Goal: Find specific page/section: Find specific page/section

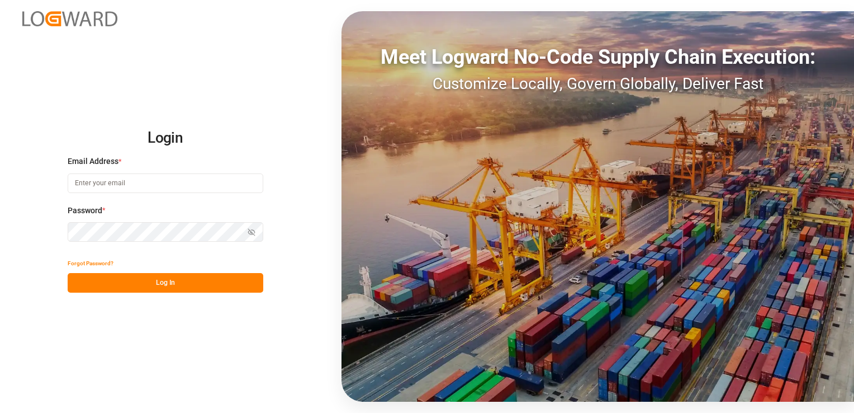
type input "[PERSON_NAME][EMAIL_ADDRESS][PERSON_NAME][DOMAIN_NAME]"
click at [124, 270] on div "Forgot Password?" at bounding box center [166, 263] width 196 height 20
click at [124, 284] on button "Log In" at bounding box center [166, 283] width 196 height 20
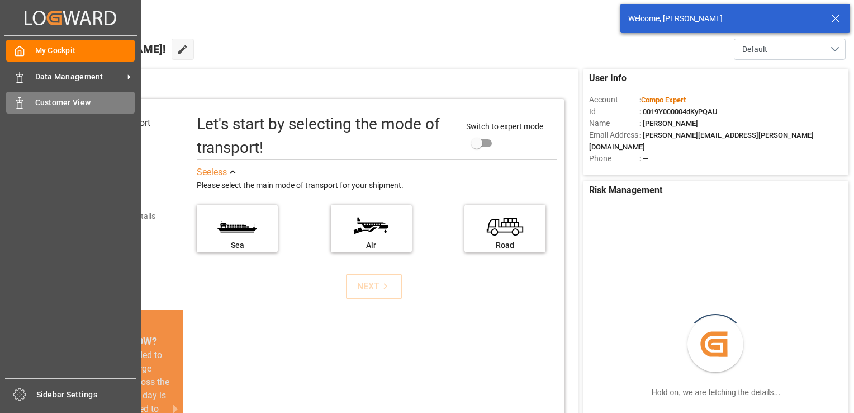
click at [33, 110] on div "Customer View Customer View" at bounding box center [70, 103] width 129 height 22
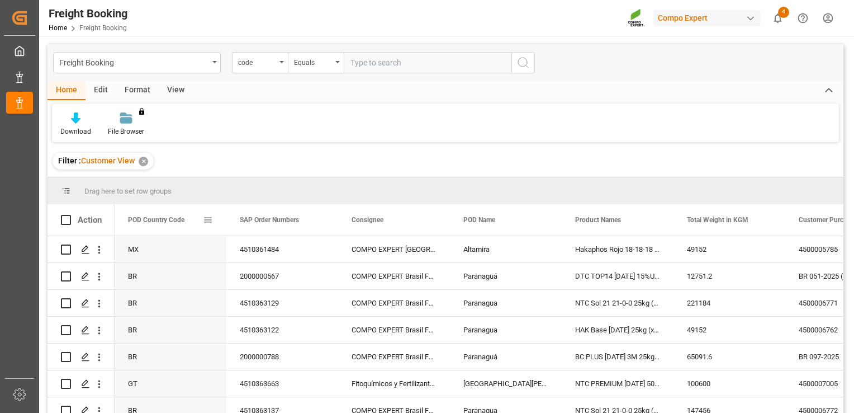
click at [210, 221] on span at bounding box center [208, 220] width 10 height 10
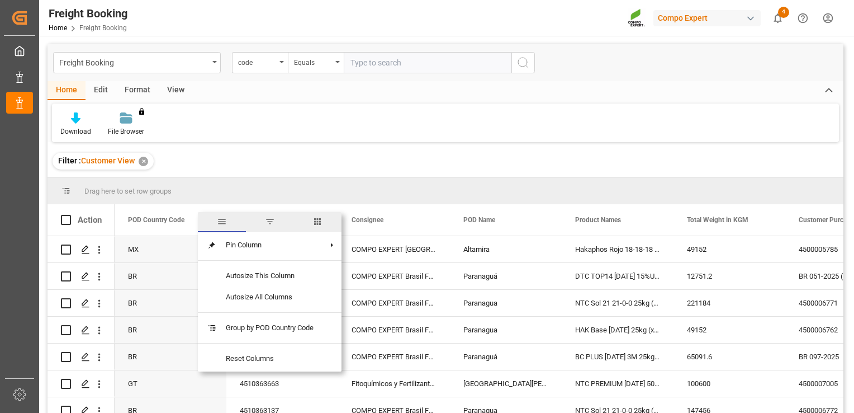
click at [284, 221] on span "filter" at bounding box center [270, 222] width 48 height 20
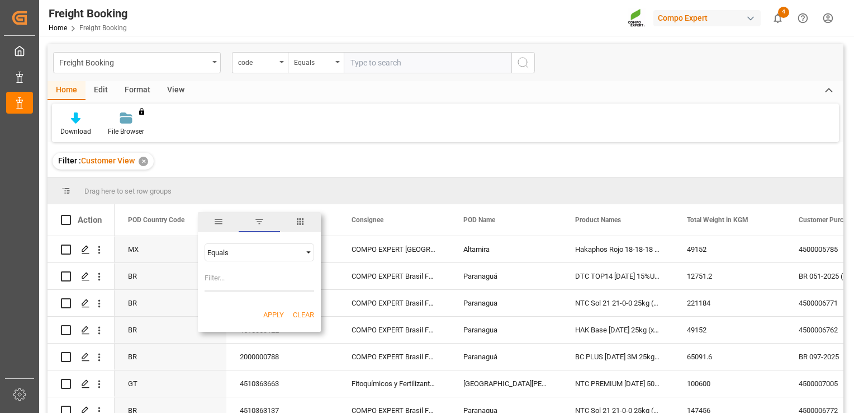
click at [259, 257] on div "Equals" at bounding box center [260, 252] width 110 height 18
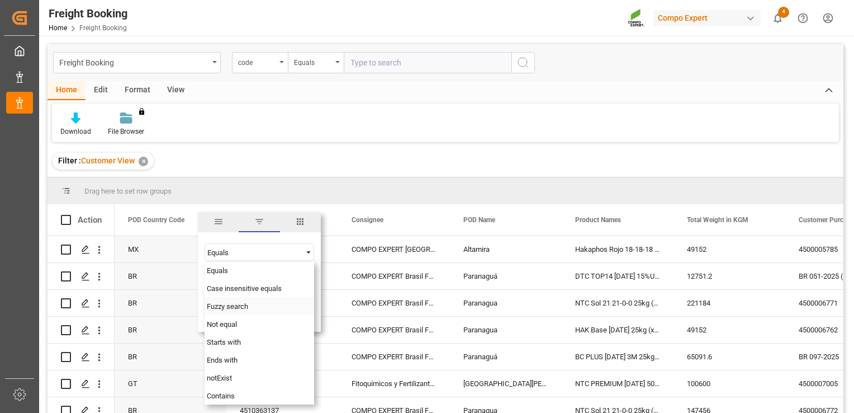
click at [230, 306] on span "Fuzzy search" at bounding box center [227, 306] width 41 height 8
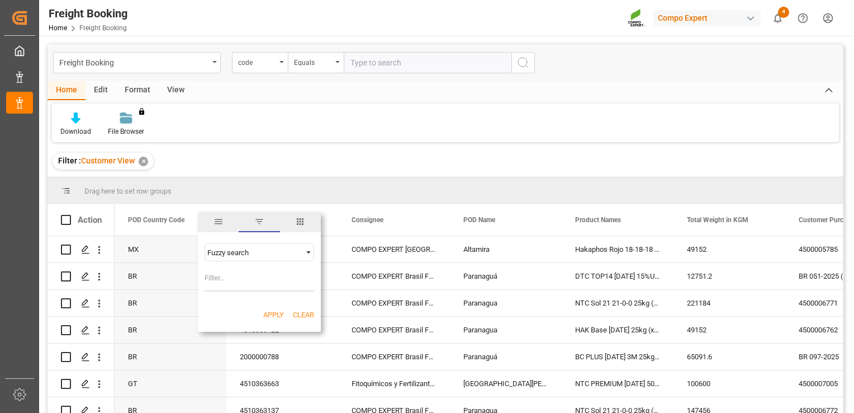
click at [224, 276] on input "Filter Value" at bounding box center [260, 280] width 110 height 22
type input "CL"
click at [273, 314] on button "Apply" at bounding box center [273, 314] width 21 height 11
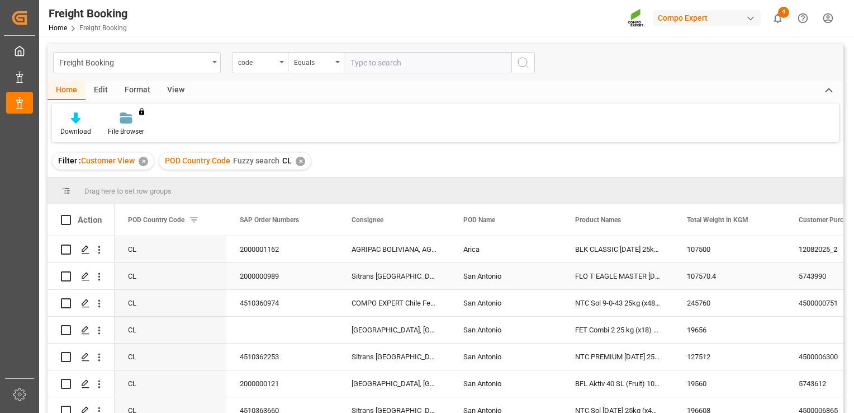
click at [693, 288] on div "107570.4" at bounding box center [730, 276] width 112 height 26
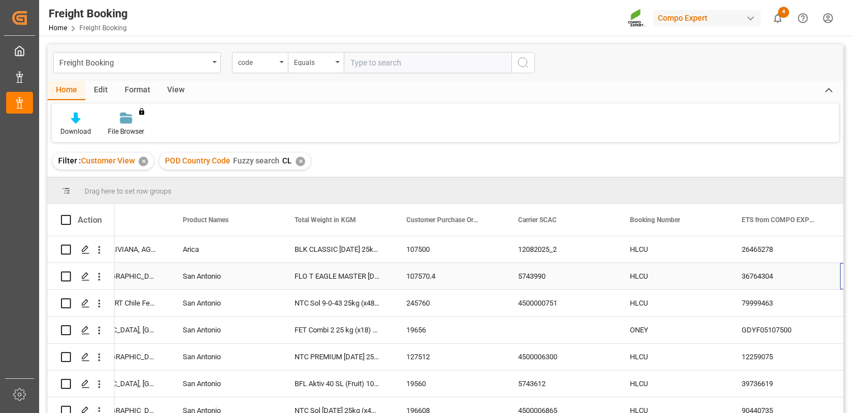
scroll to position [0, 392]
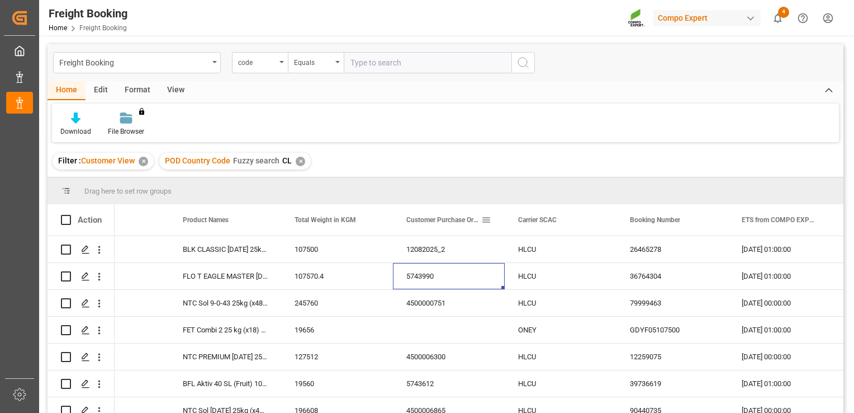
click at [488, 221] on span at bounding box center [486, 220] width 10 height 10
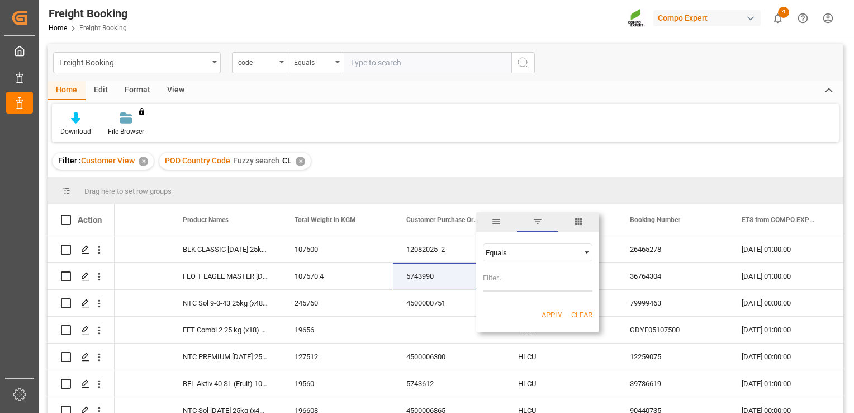
click at [510, 285] on input "Filter Value" at bounding box center [538, 280] width 110 height 22
click at [514, 267] on div "Equals AND OR Equals" at bounding box center [537, 267] width 123 height 66
click at [515, 255] on div "Equals" at bounding box center [533, 252] width 94 height 8
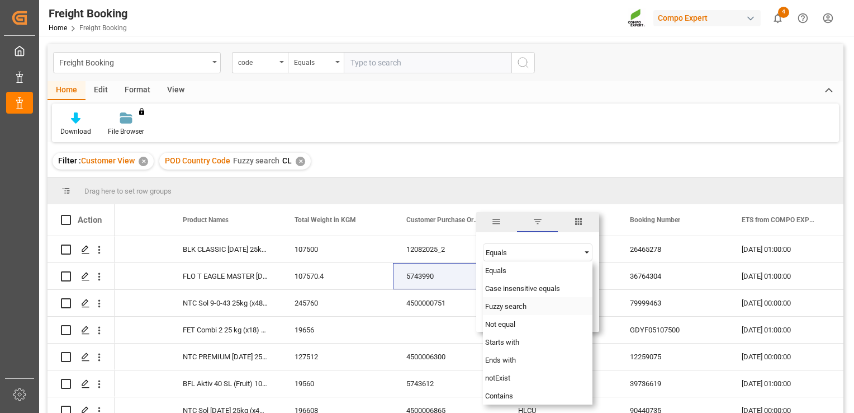
click at [509, 307] on span "Fuzzy search" at bounding box center [505, 306] width 41 height 8
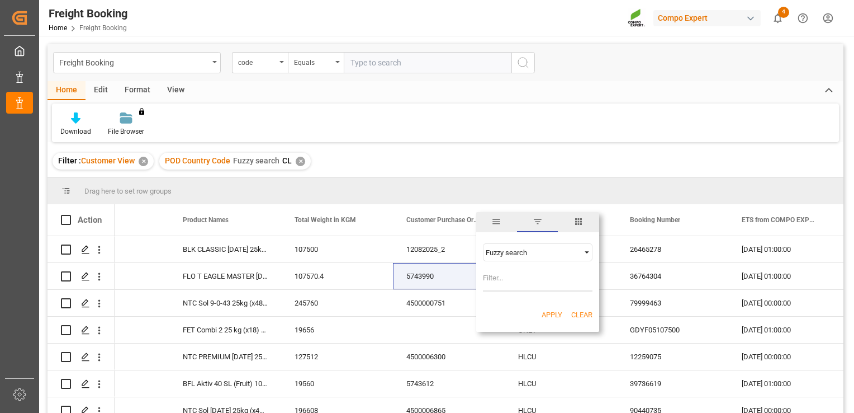
click at [505, 287] on input "Filter Value" at bounding box center [538, 280] width 110 height 22
type input "5743620"
click at [552, 314] on button "Apply" at bounding box center [552, 314] width 21 height 11
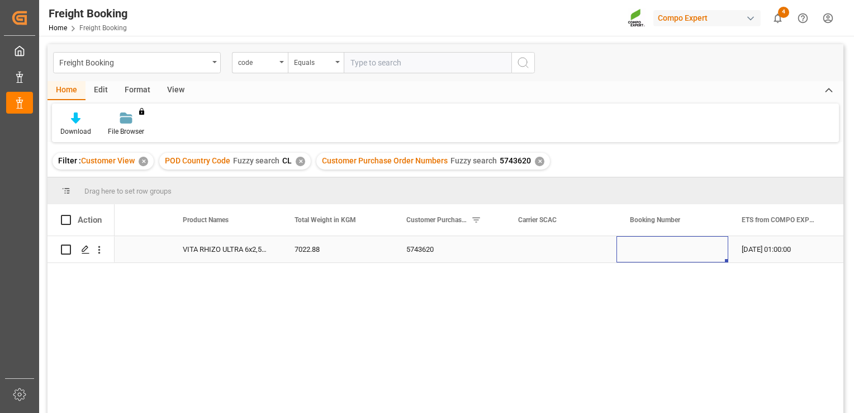
click at [689, 255] on div "Press SPACE to select this row." at bounding box center [673, 249] width 112 height 26
